Goal: Task Accomplishment & Management: Complete application form

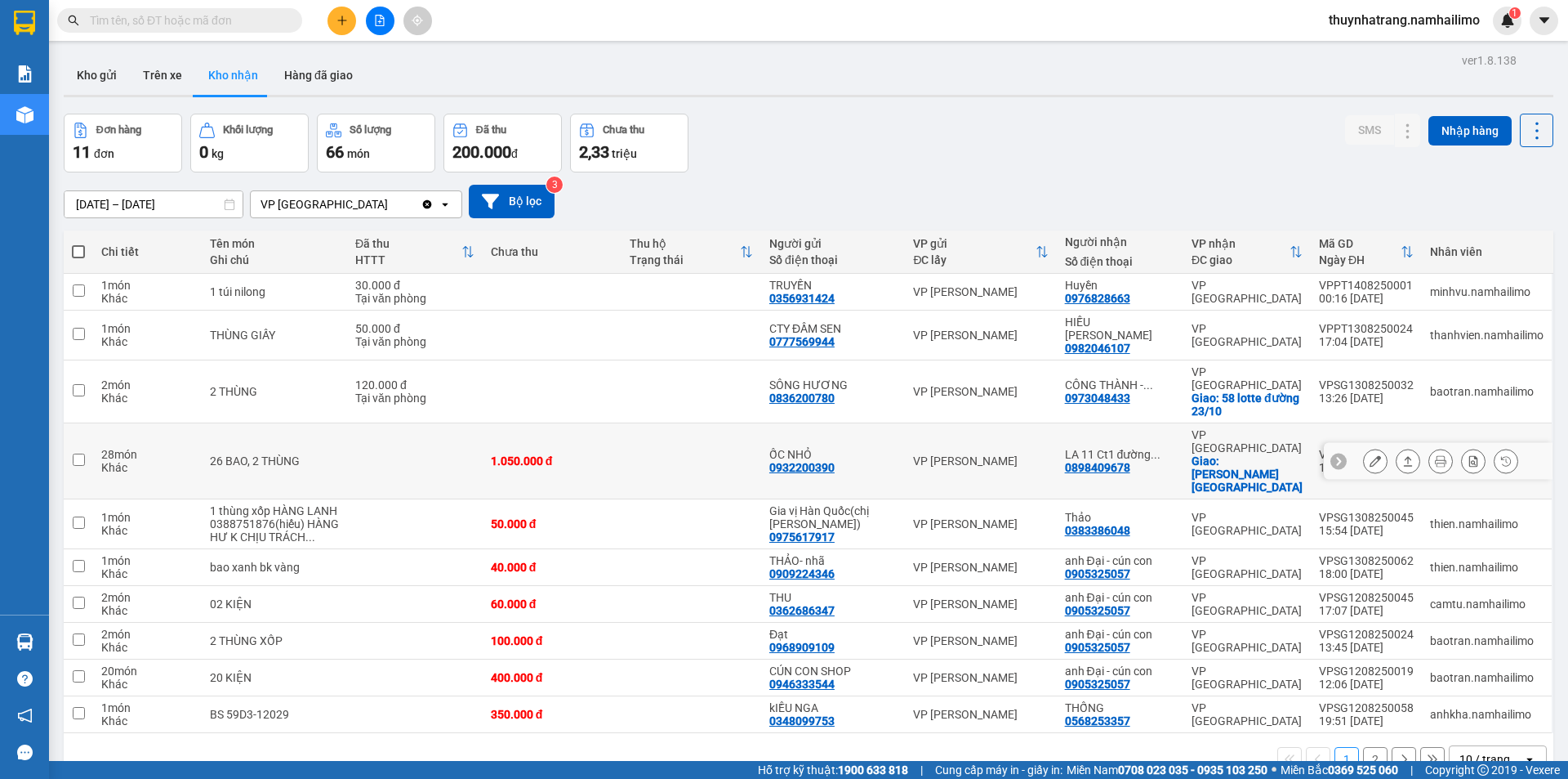
scroll to position [75, 0]
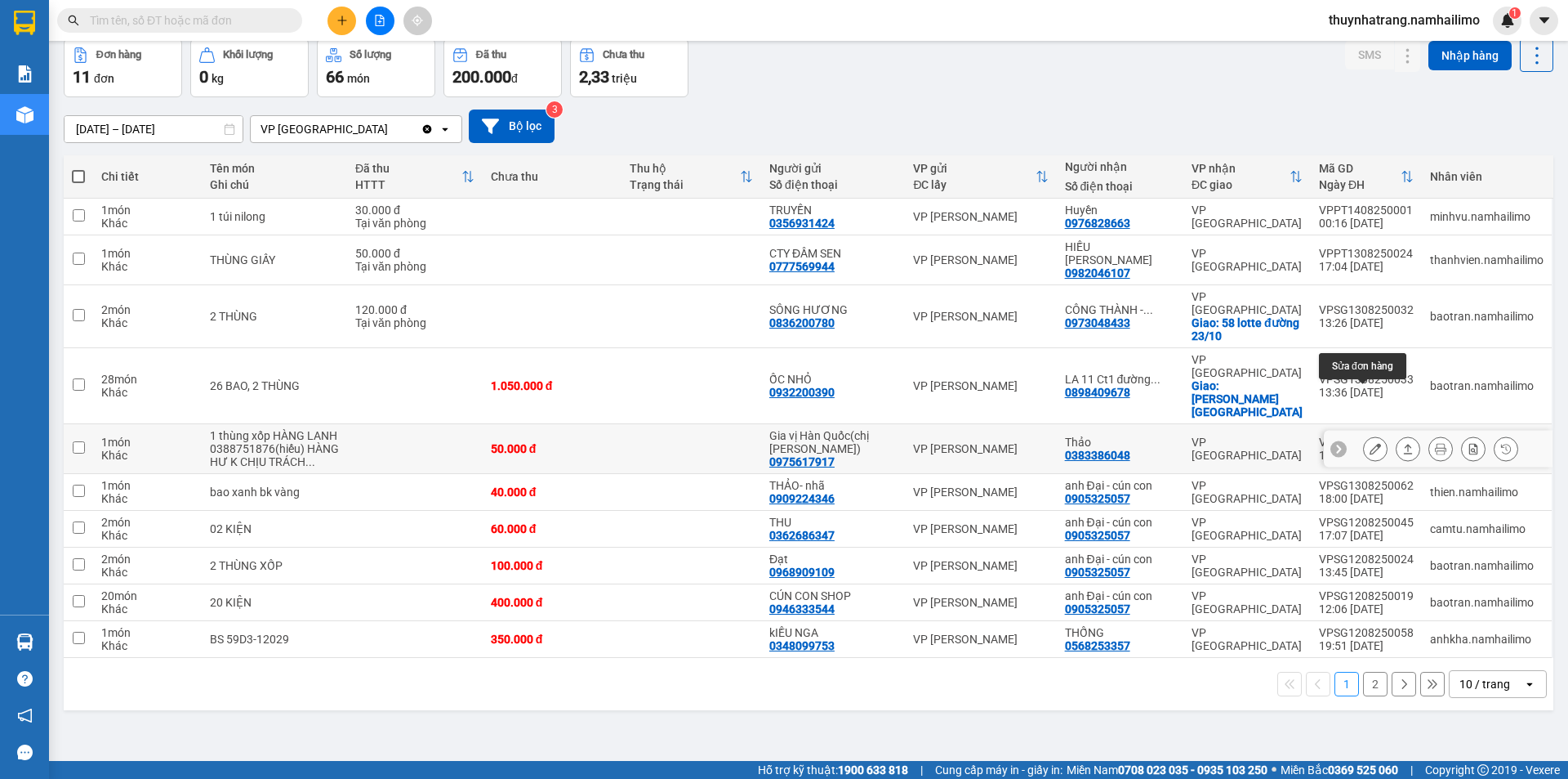
click at [1370, 443] on icon at bounding box center [1376, 449] width 11 height 11
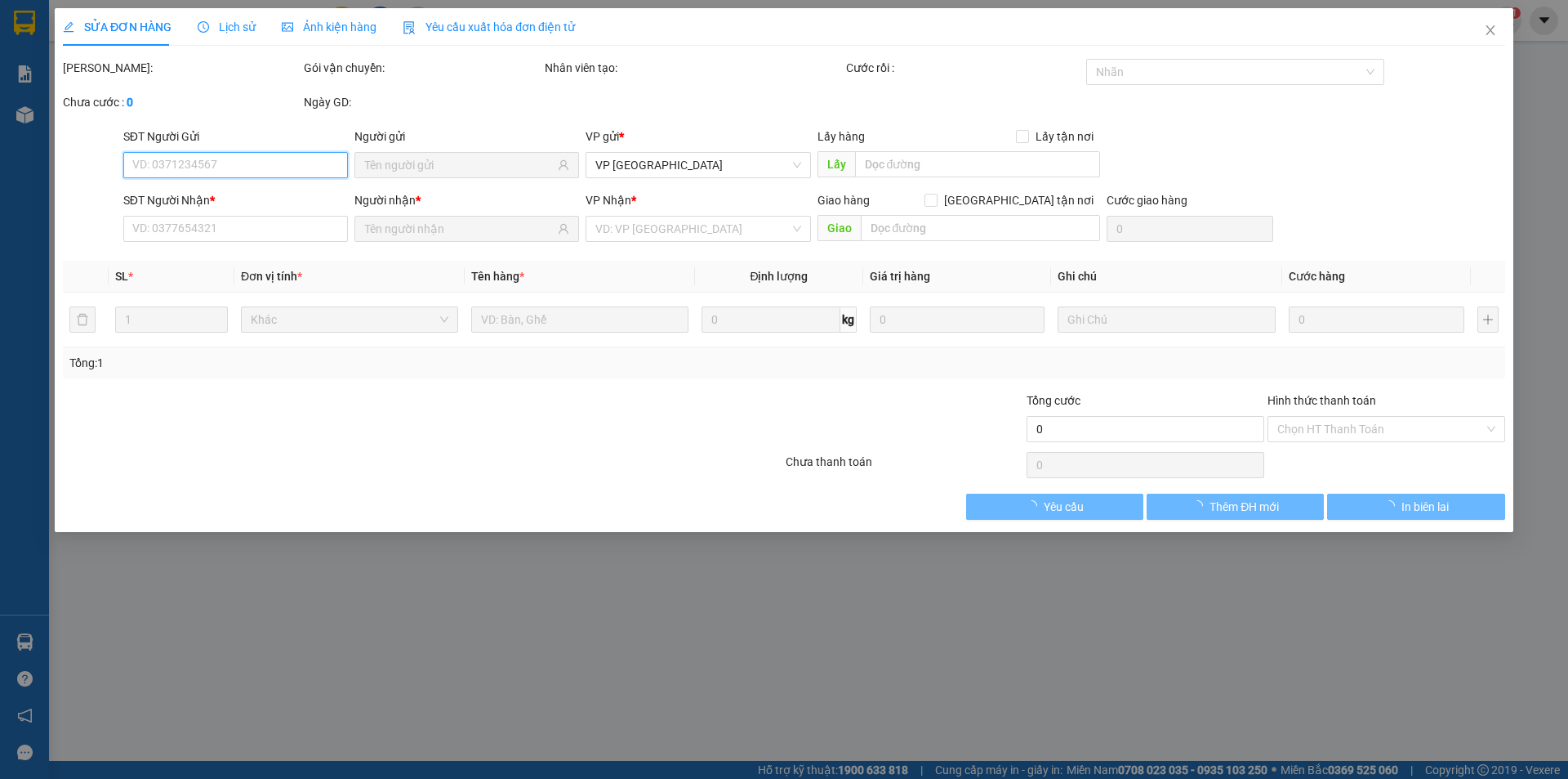
type input "0975617917"
type input "Gia vị Hàn Quốc(chị [PERSON_NAME])"
type input "0383386048"
type input "Thảo"
type input "50.000"
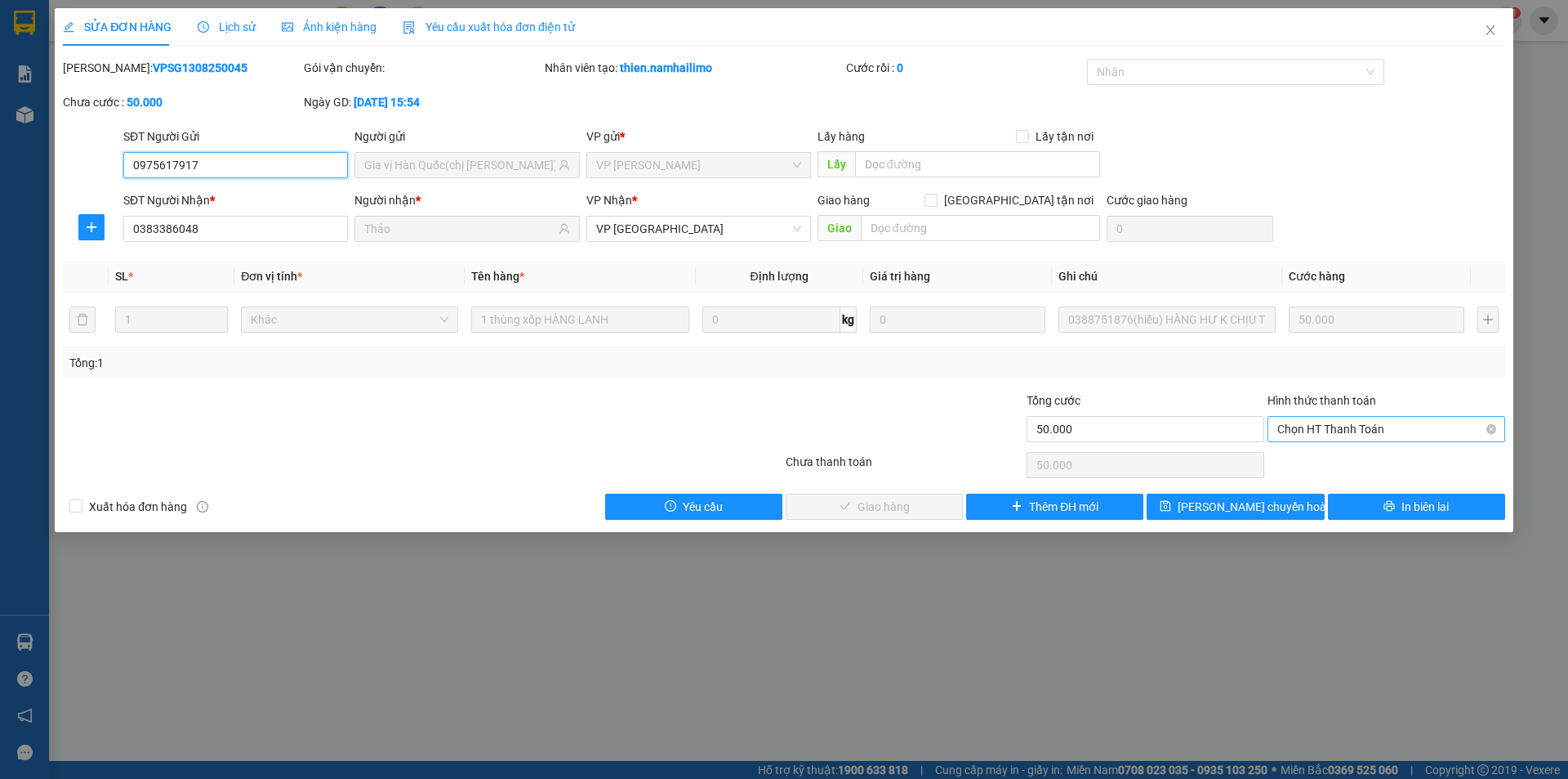
click at [1373, 426] on span "Chọn HT Thanh Toán" at bounding box center [1386, 429] width 218 height 24
click at [1310, 464] on div "Tại văn phòng" at bounding box center [1386, 461] width 218 height 18
type input "0"
click at [918, 505] on button "Giao hàng" at bounding box center [874, 507] width 177 height 26
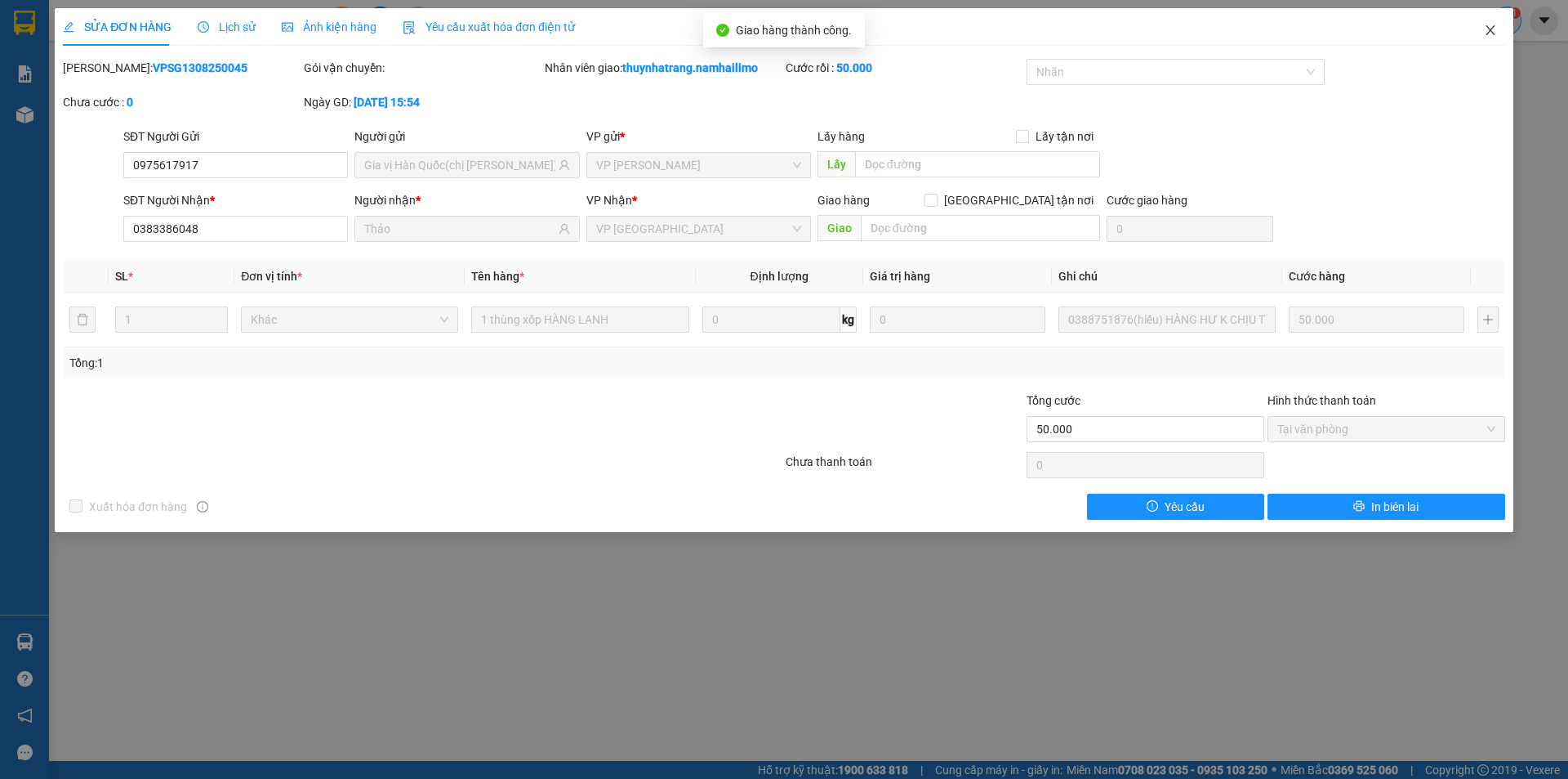
click at [1494, 28] on icon "close" at bounding box center [1490, 30] width 9 height 9
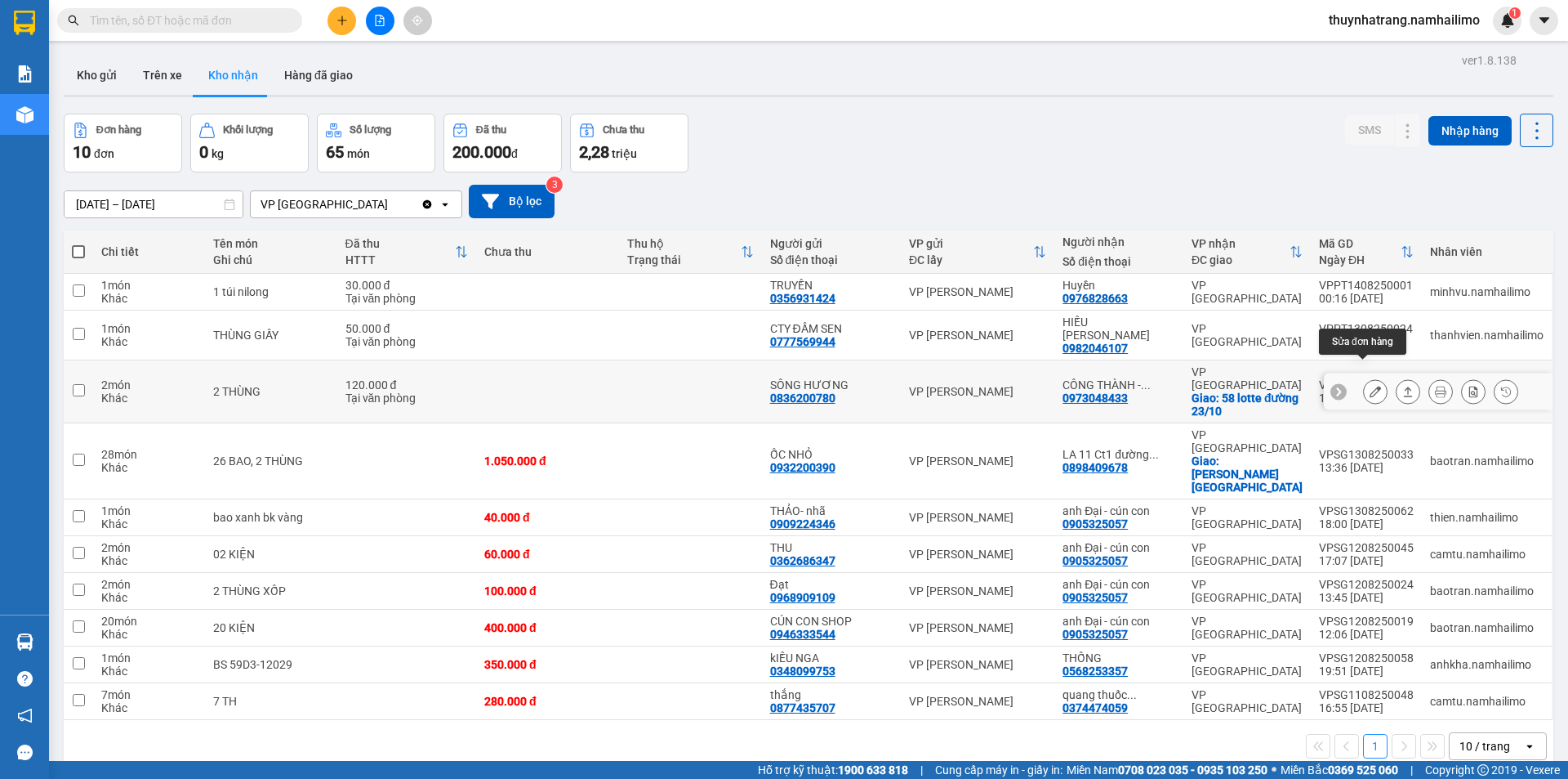
click at [1370, 386] on icon at bounding box center [1376, 391] width 11 height 11
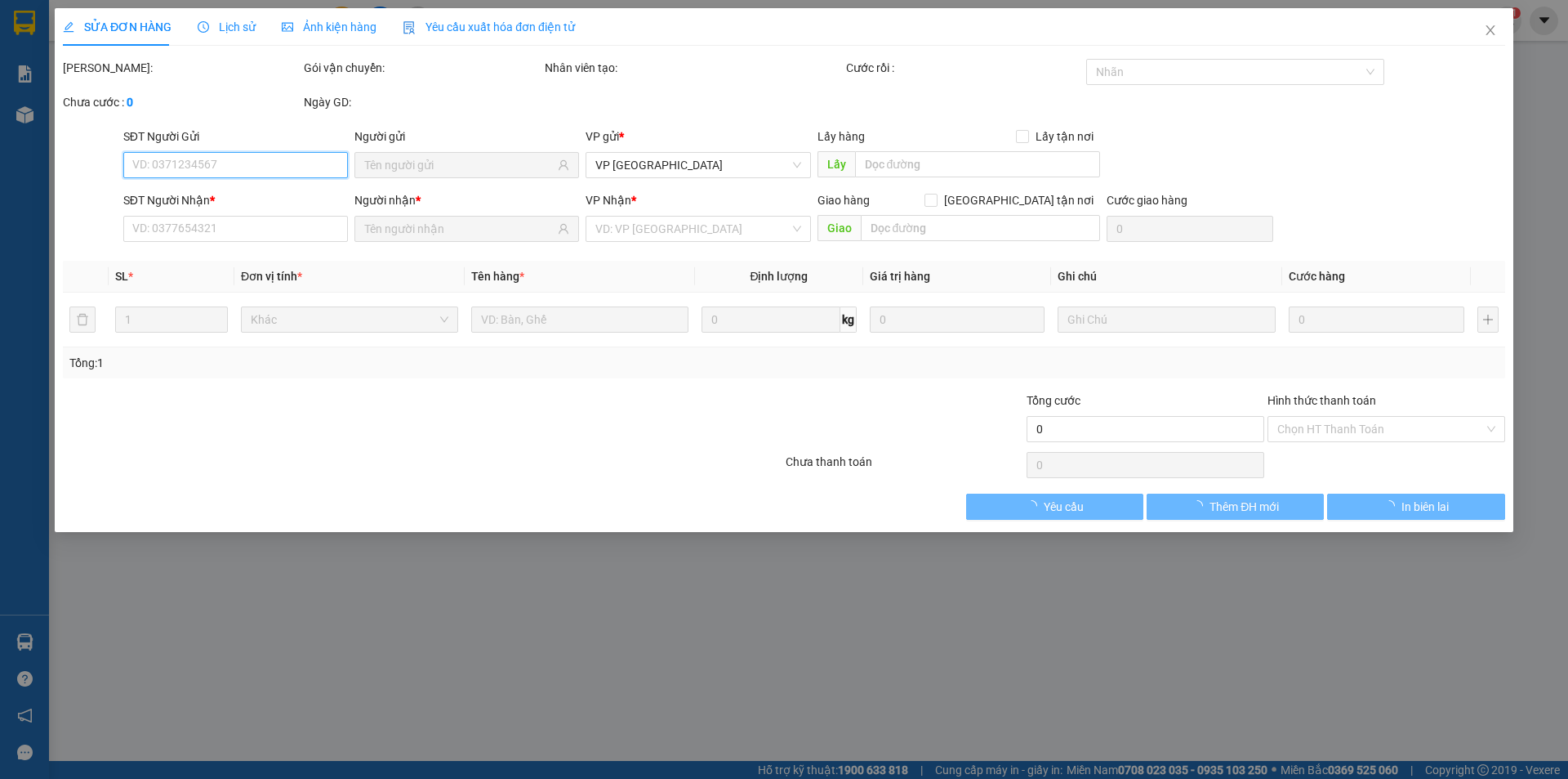
type input "0836200780"
type input "SÔNG HƯƠNG"
type input "0973048433"
type input "CÔNG THÀNH - [PERSON_NAME][GEOGRAPHIC_DATA]"
checkbox input "true"
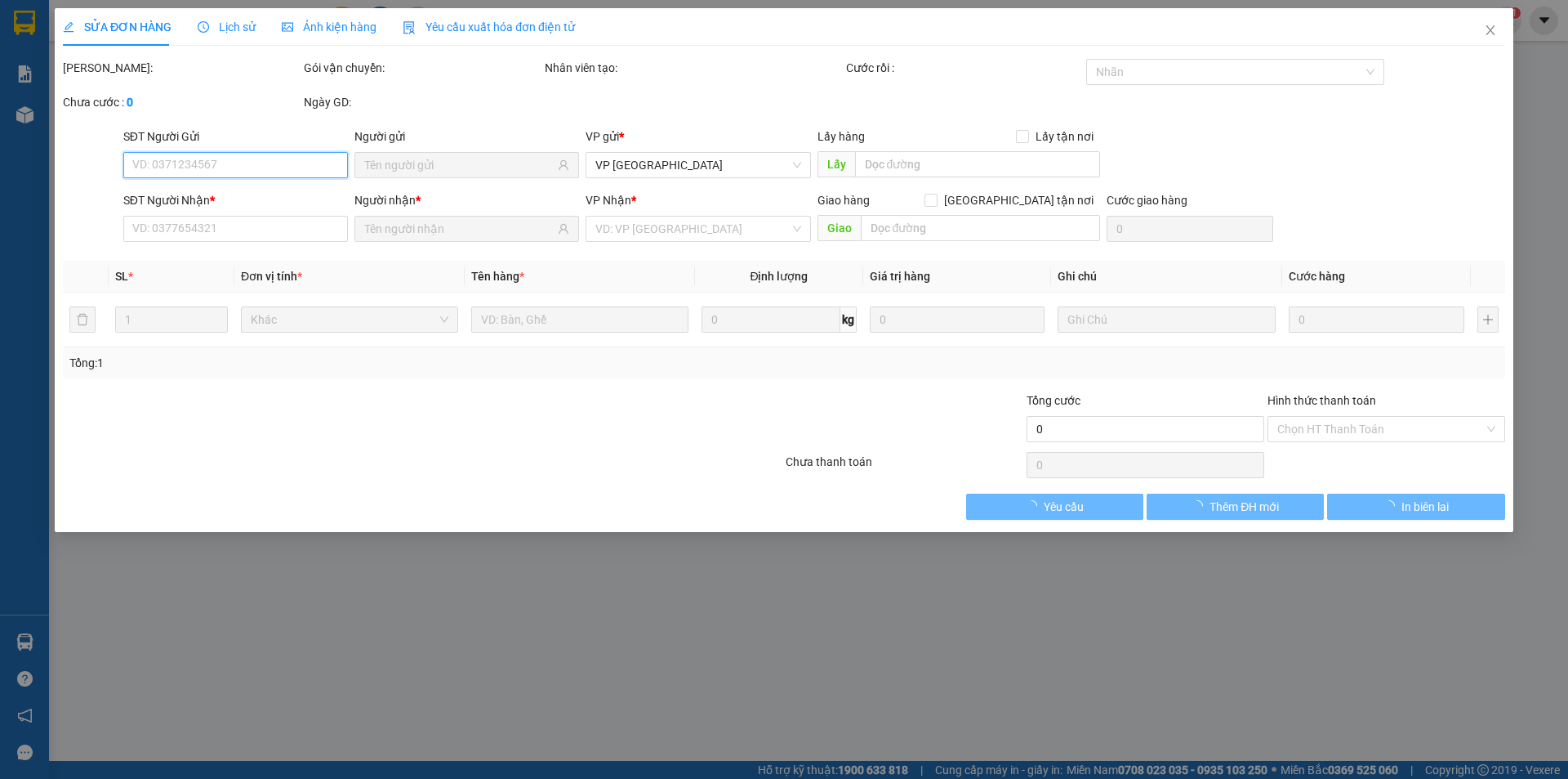
type input "58 lotte đường 23/10"
type input "120.000"
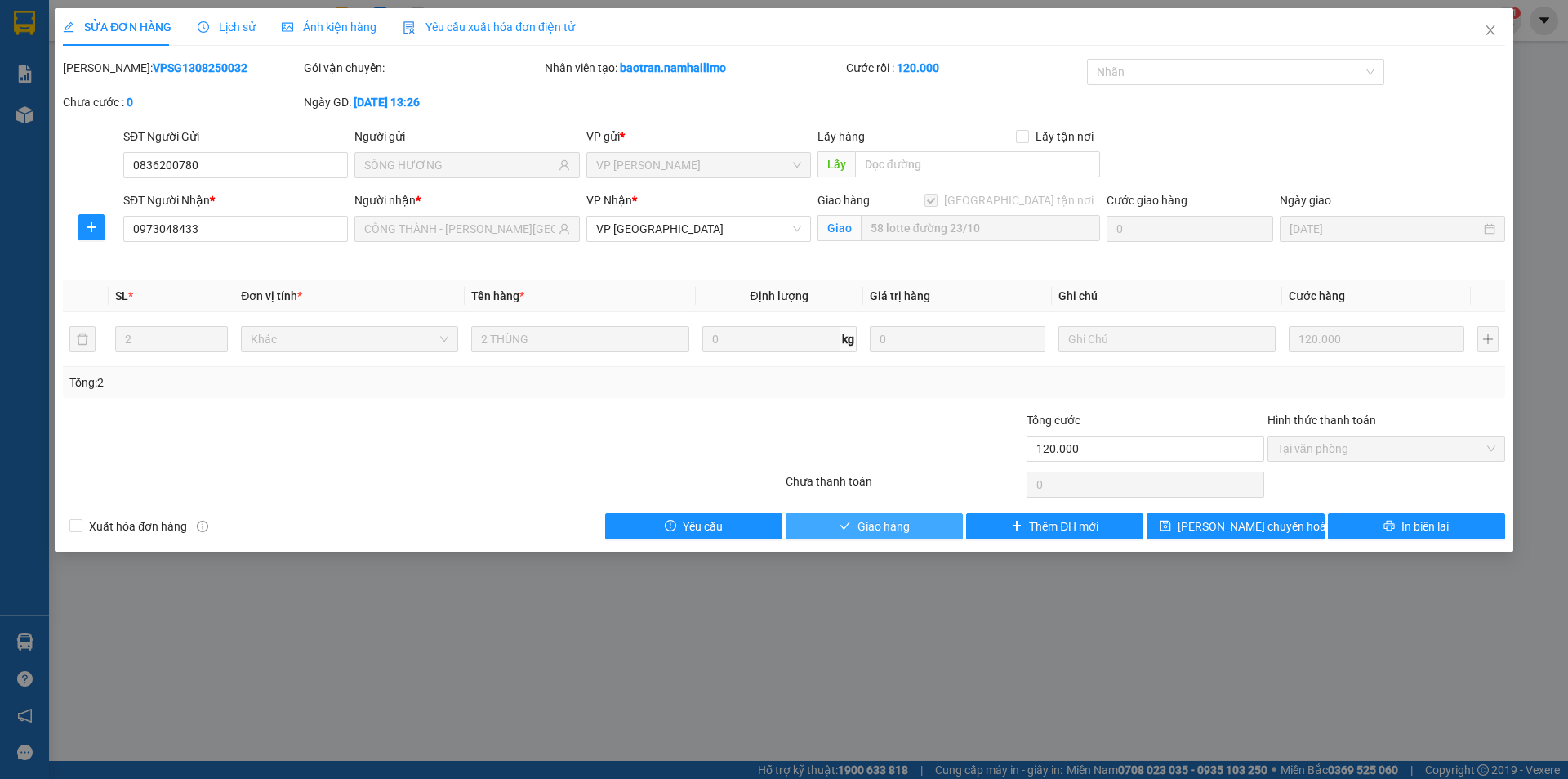
click at [910, 525] on button "Giao hàng" at bounding box center [874, 527] width 177 height 26
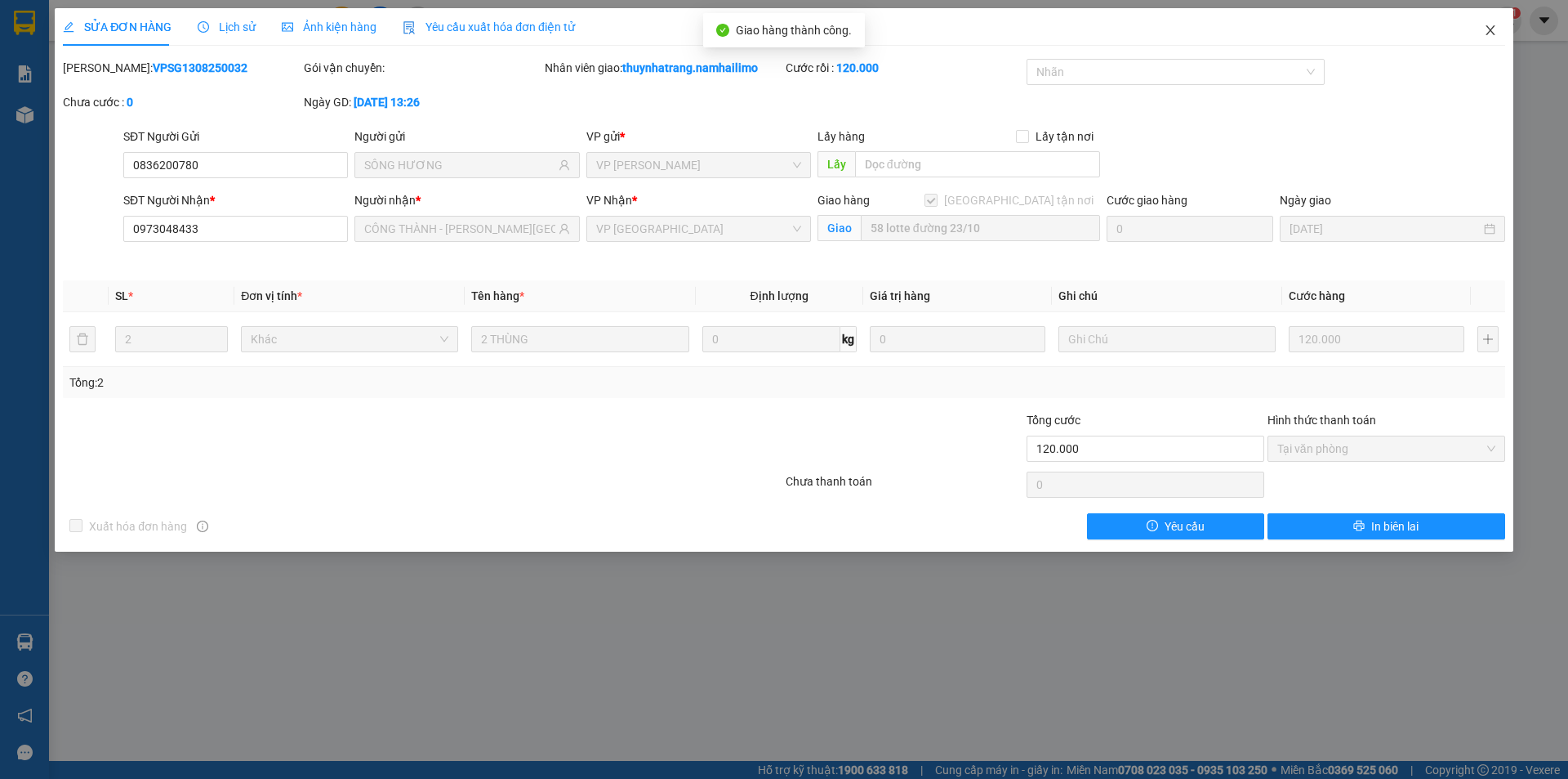
click at [1493, 31] on icon "close" at bounding box center [1491, 30] width 13 height 13
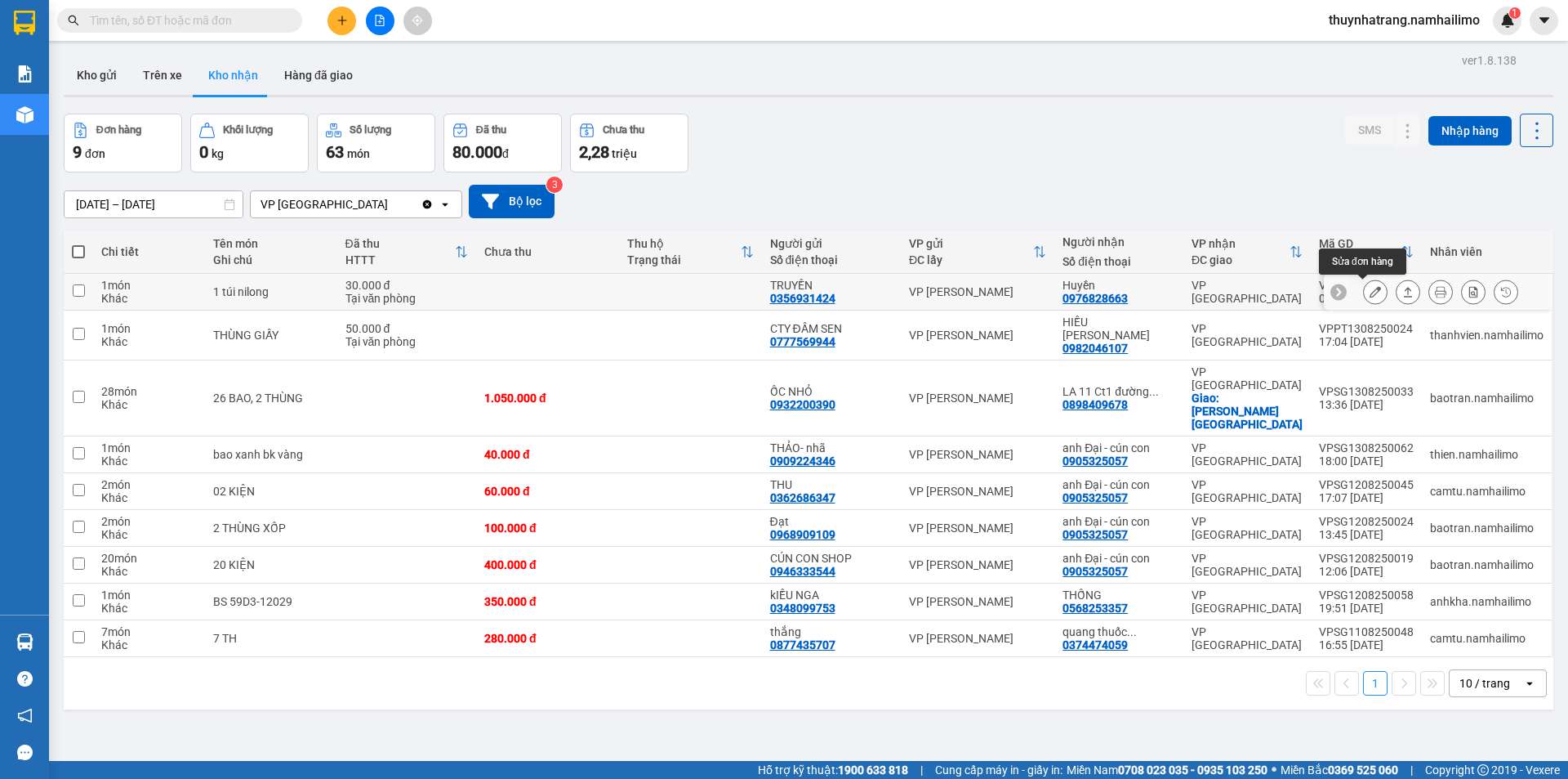
click at [1370, 293] on icon at bounding box center [1376, 292] width 11 height 11
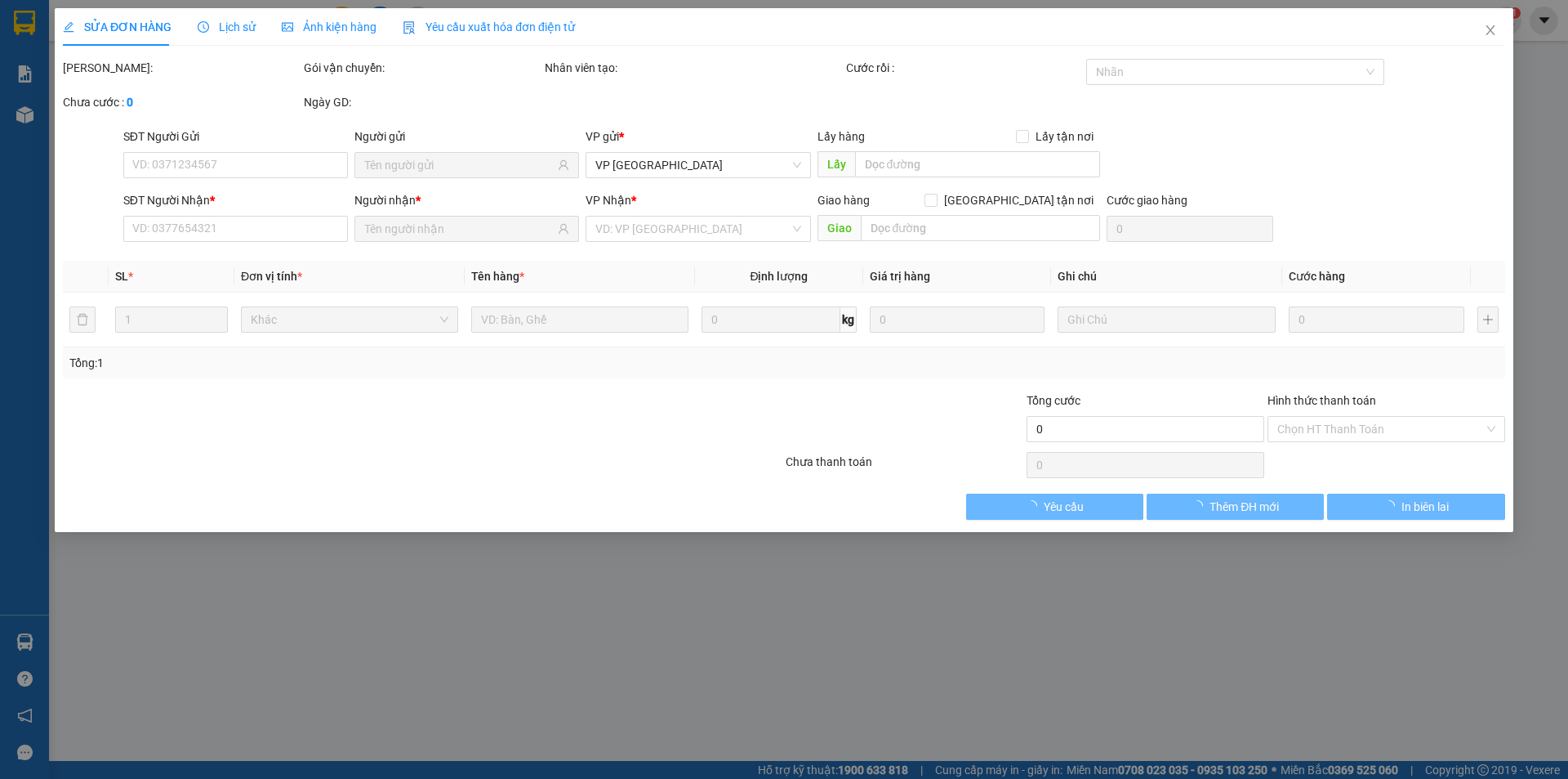
type input "0356931424"
type input "TRUYỀN"
type input "0976828663"
type input "Huyền"
type input "30.000"
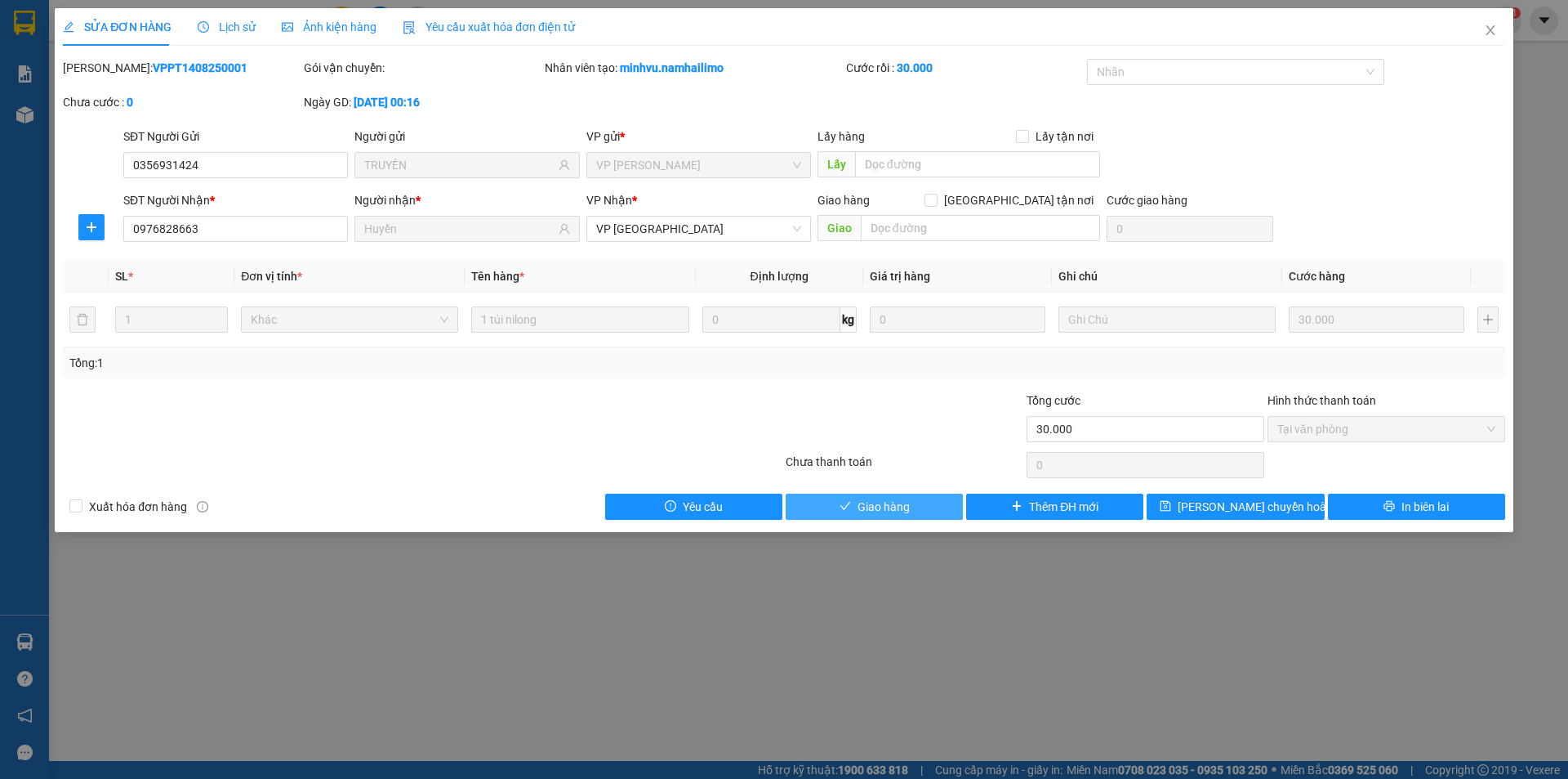
drag, startPoint x: 926, startPoint y: 505, endPoint x: 985, endPoint y: 474, distance: 66.6
click at [927, 505] on button "Giao hàng" at bounding box center [874, 507] width 177 height 26
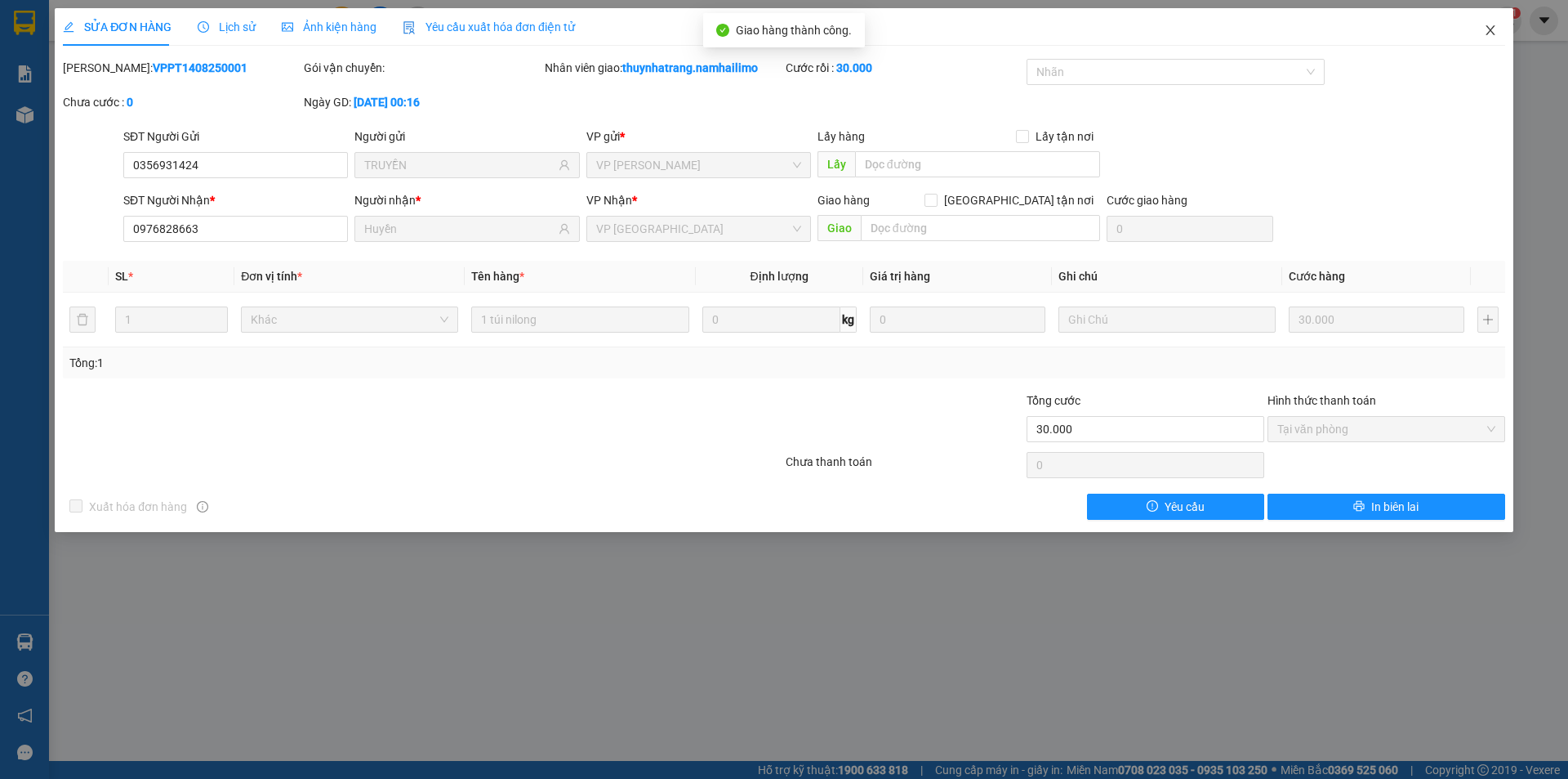
click at [1487, 33] on icon "close" at bounding box center [1491, 30] width 13 height 13
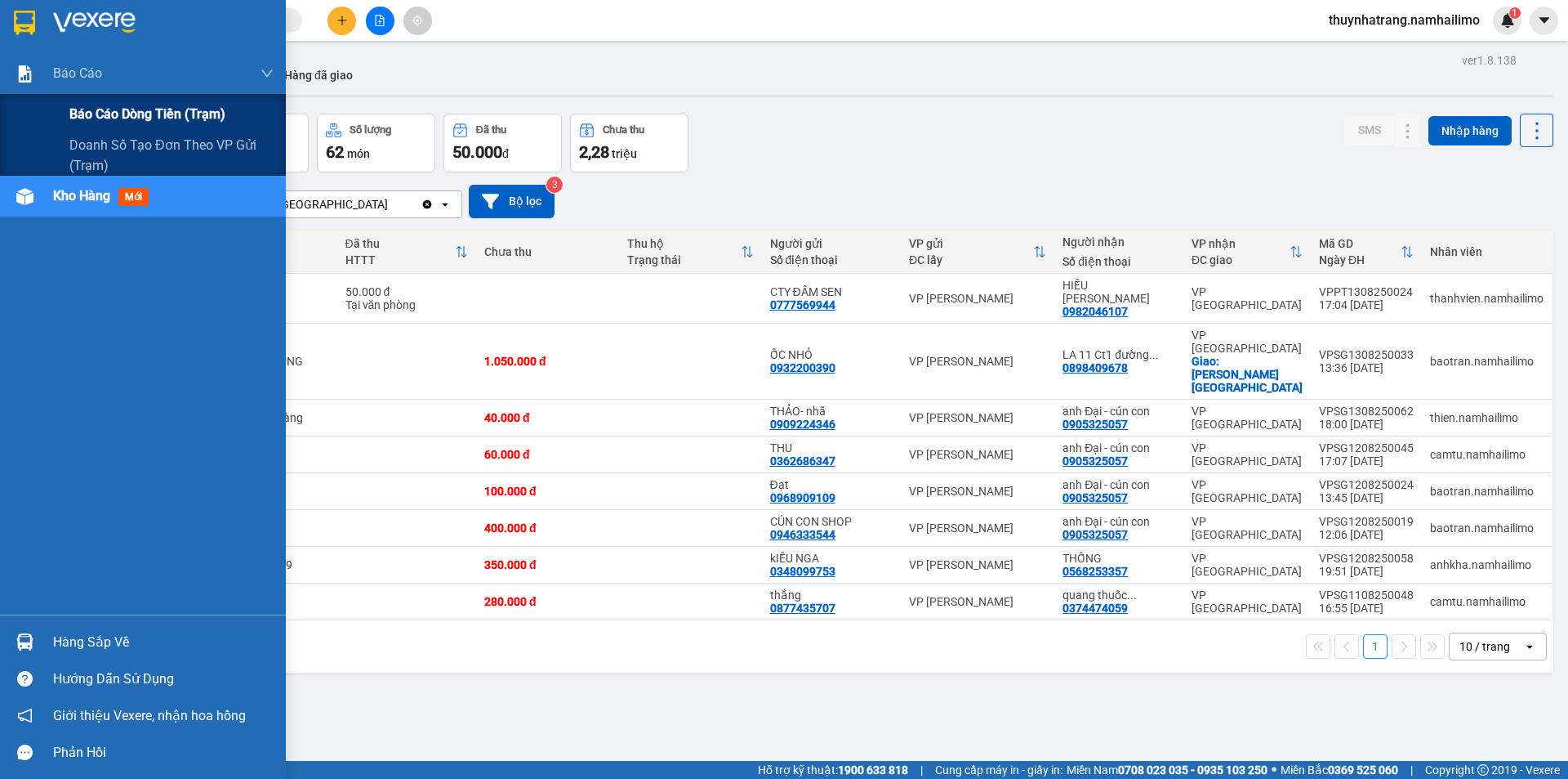
click at [110, 115] on span "Báo cáo dòng tiền (trạm)" at bounding box center [147, 115] width 156 height 21
